Goal: Use online tool/utility: Utilize a website feature to perform a specific function

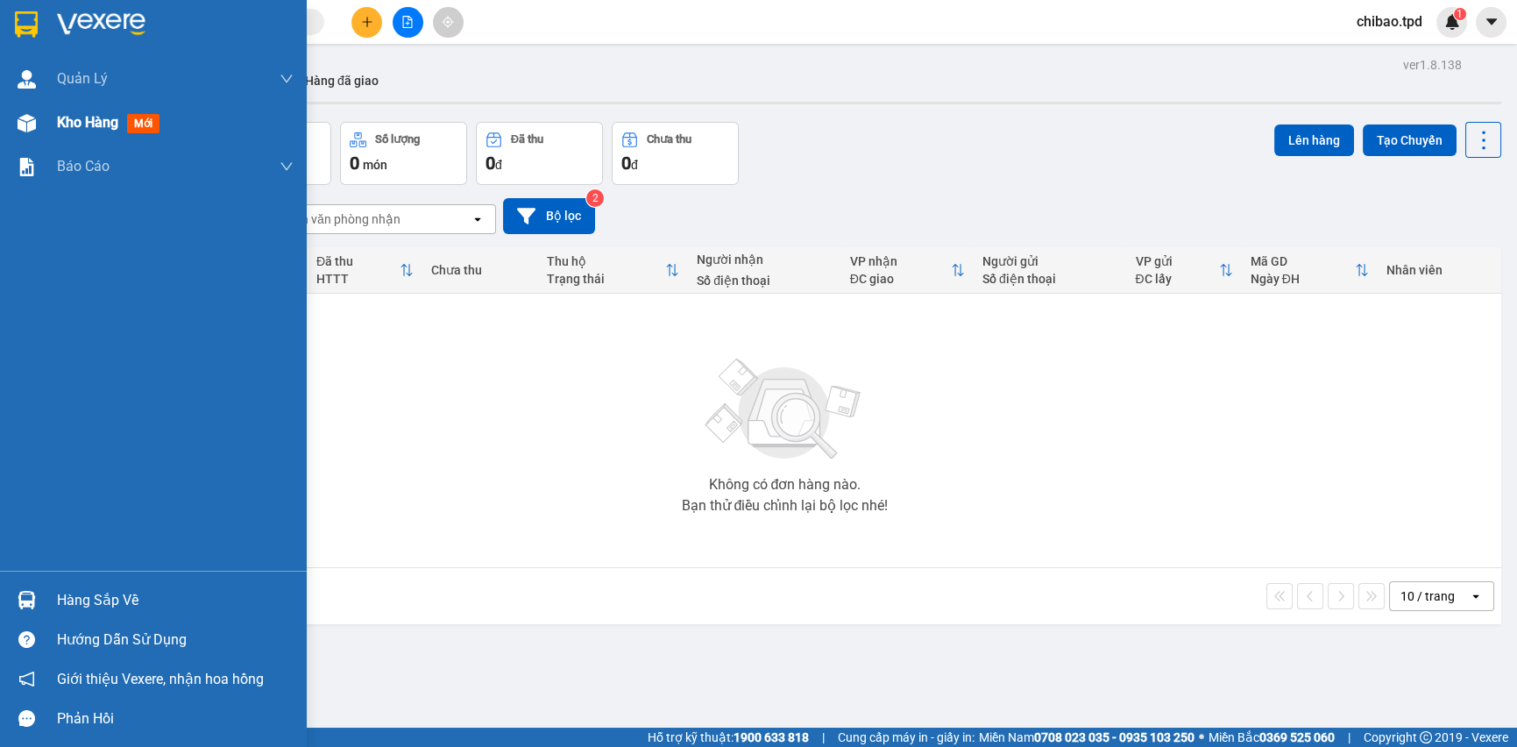
click at [136, 124] on span "mới" at bounding box center [143, 123] width 32 height 19
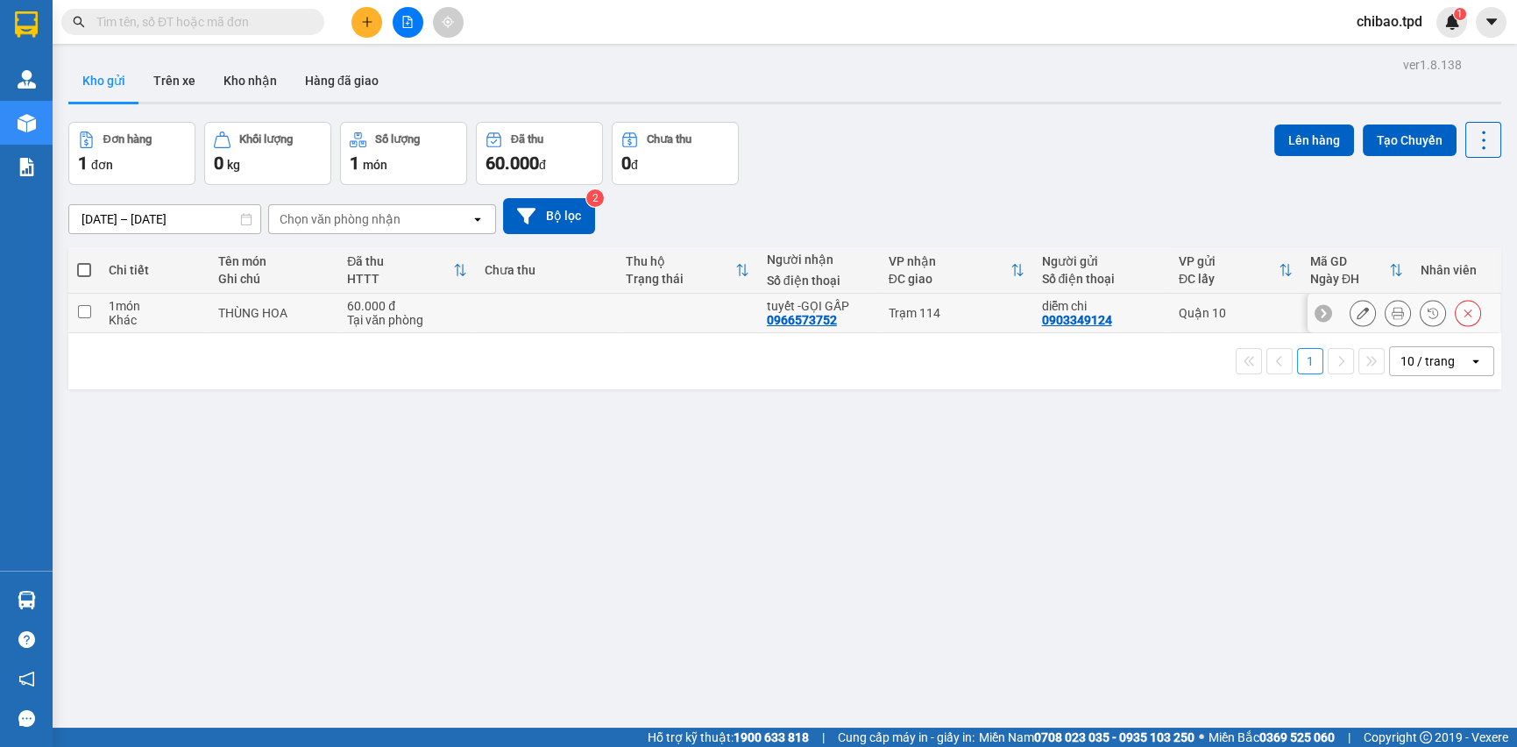
click at [1392, 314] on icon at bounding box center [1398, 313] width 12 height 12
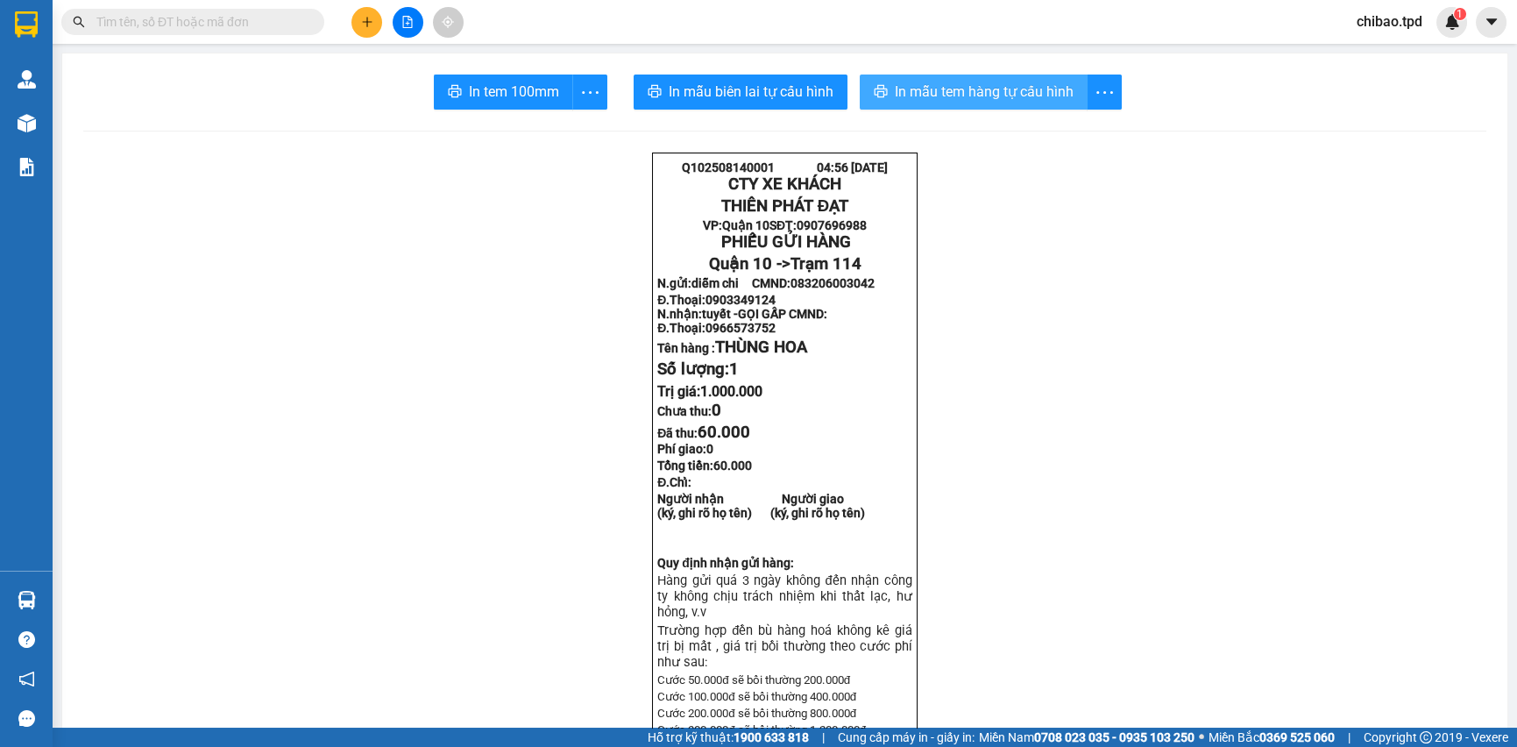
click at [947, 92] on span "In mẫu tem hàng tự cấu hình" at bounding box center [984, 92] width 179 height 22
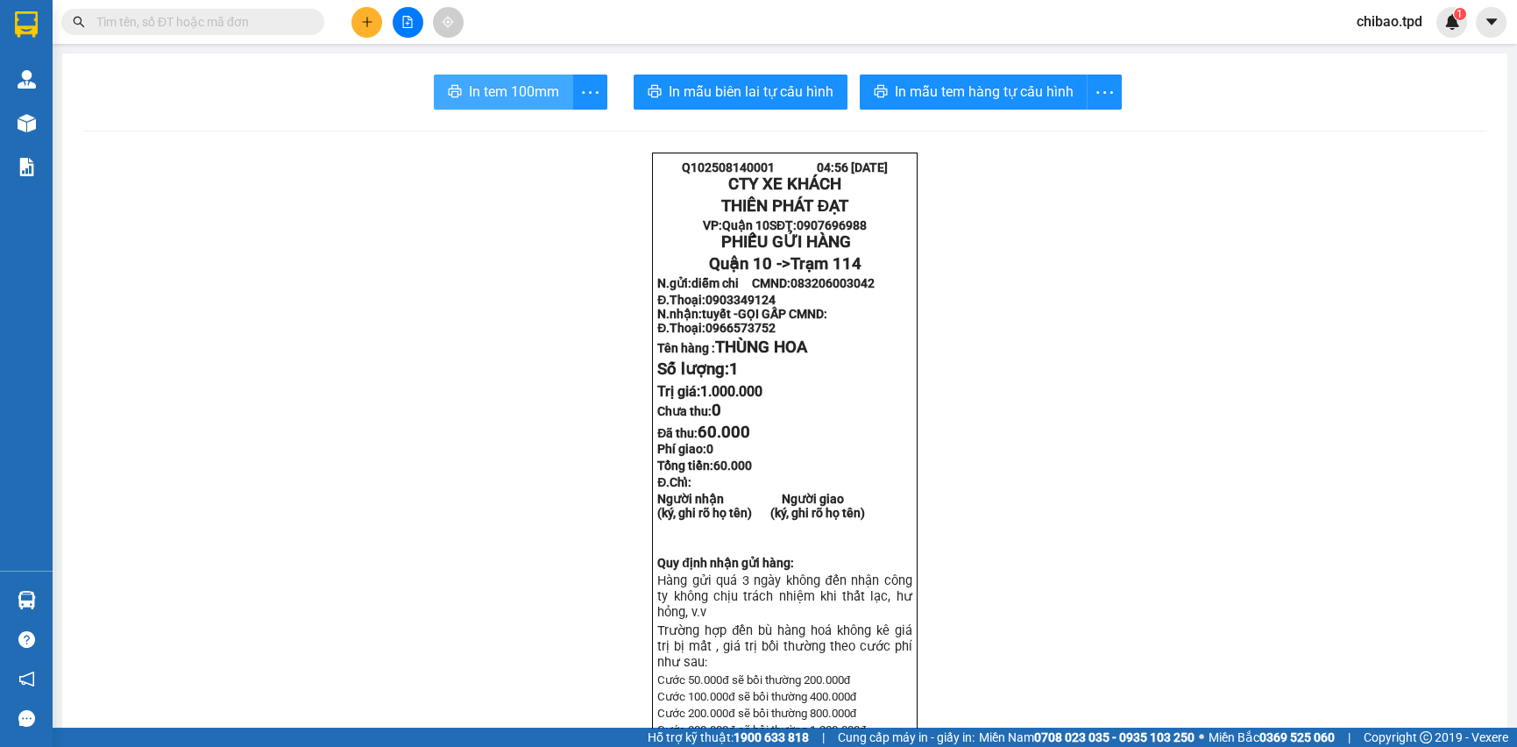
click at [500, 96] on span "In tem 100mm" at bounding box center [514, 92] width 90 height 22
